Goal: Find specific fact: Find specific fact

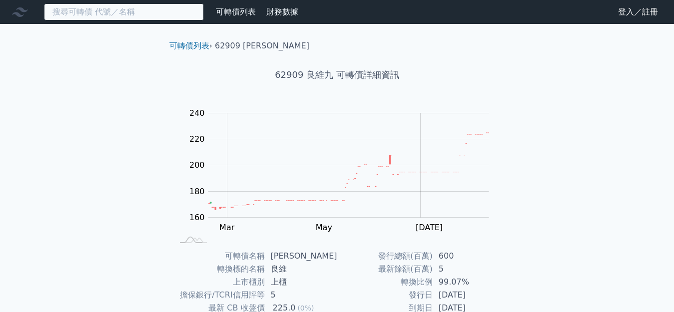
click at [134, 6] on input at bounding box center [124, 11] width 160 height 17
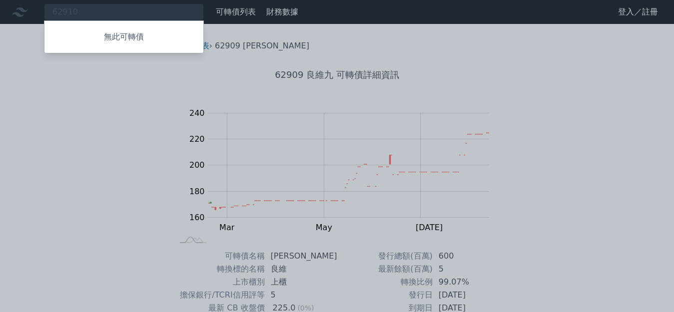
click at [65, 12] on div at bounding box center [337, 156] width 674 height 312
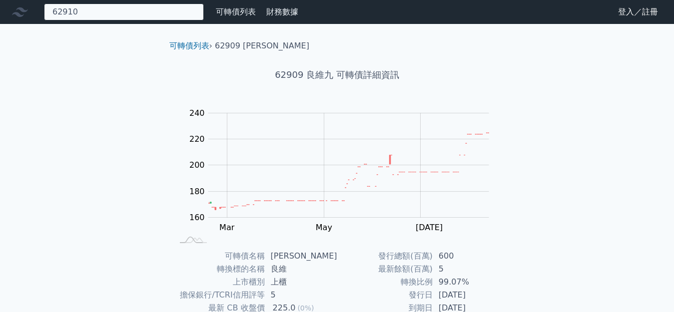
click at [77, 12] on div "62910 無此可轉債" at bounding box center [124, 11] width 160 height 17
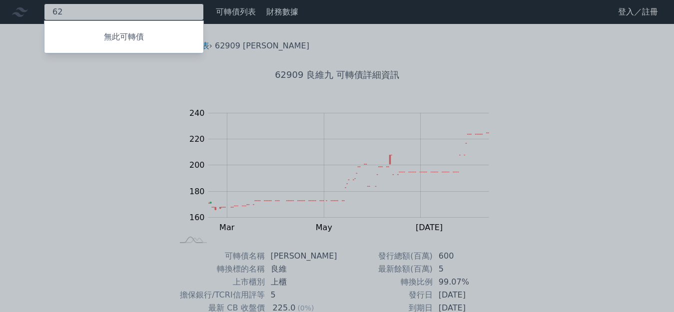
type input "6"
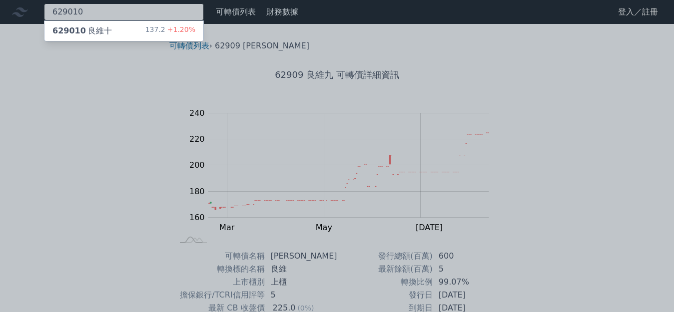
type input "629010"
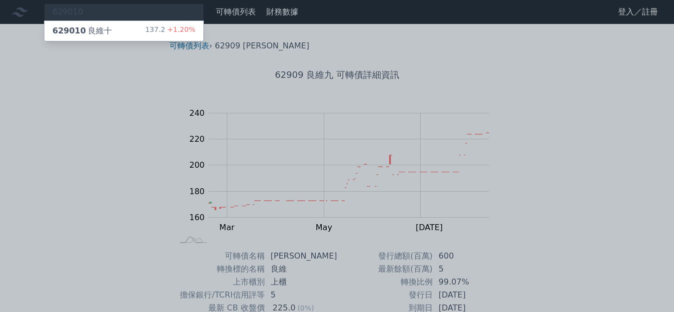
click at [90, 24] on div "629010 良維十 137.2 +1.20%" at bounding box center [123, 31] width 159 height 20
